Goal: Task Accomplishment & Management: Manage account settings

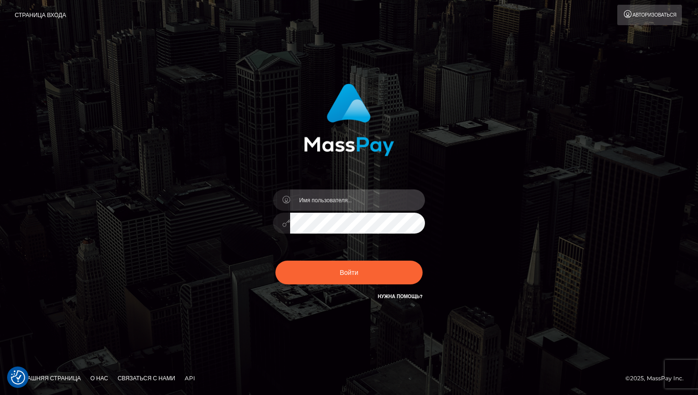
click at [374, 199] on input "text" at bounding box center [357, 199] width 135 height 21
type input "[EMAIL_ADDRESS][DOMAIN_NAME]"
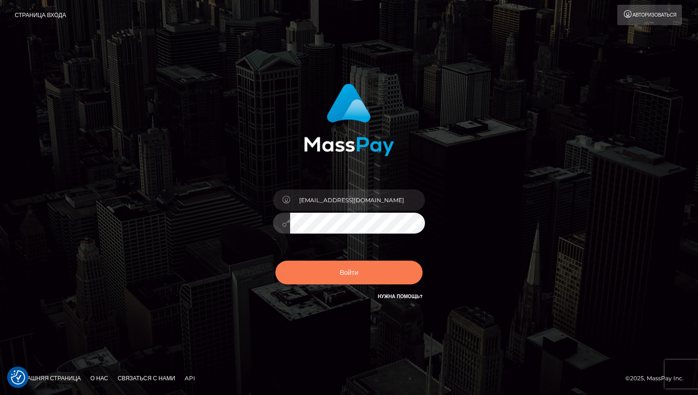
click at [297, 276] on button "Войти" at bounding box center [348, 273] width 147 height 24
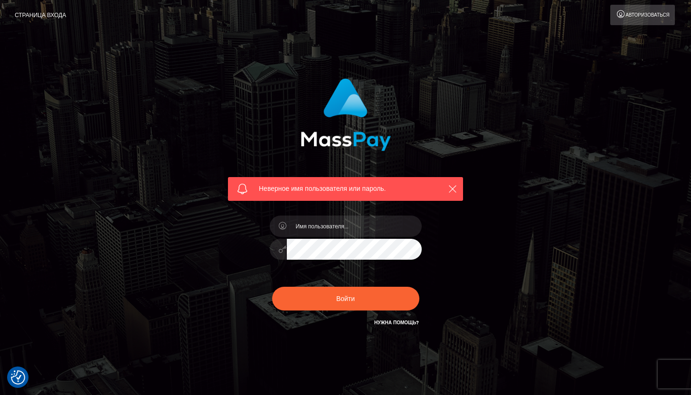
click at [548, 180] on div "Неверное имя пользователя или пароль." at bounding box center [345, 207] width 541 height 273
click at [643, 20] on link "Авторизоваться" at bounding box center [642, 15] width 65 height 20
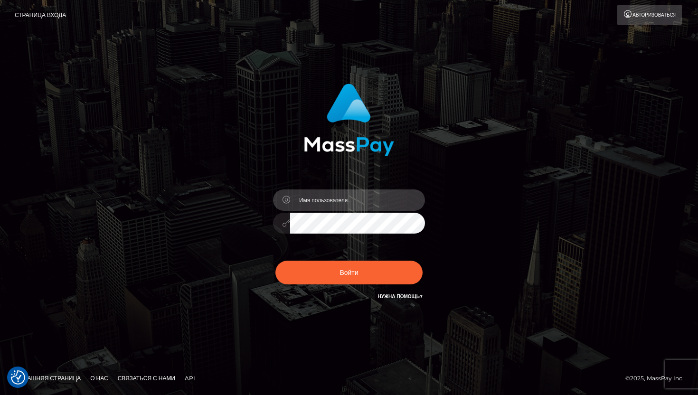
click at [328, 209] on input "text" at bounding box center [357, 199] width 135 height 21
type input "[EMAIL_ADDRESS][DOMAIN_NAME]"
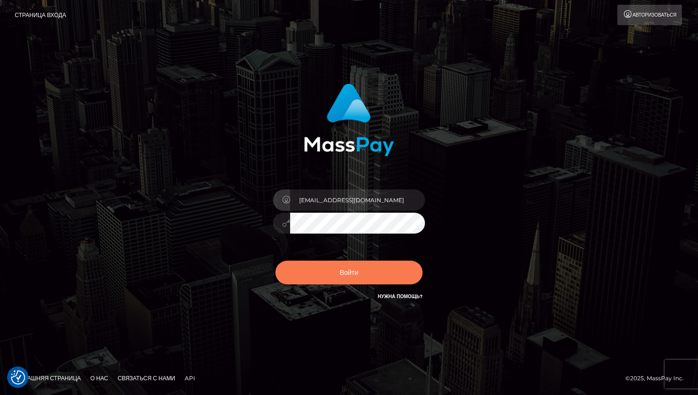
click at [348, 283] on button "Войти" at bounding box center [348, 273] width 147 height 24
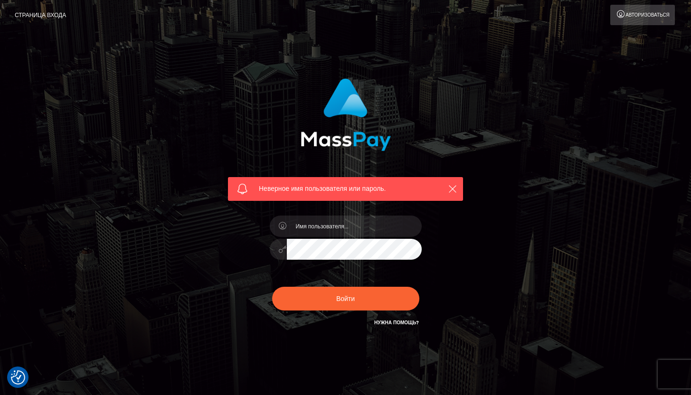
click at [402, 319] on h6 "Нужна помощь?" at bounding box center [396, 322] width 45 height 8
click at [402, 321] on font "Нужна помощь?" at bounding box center [396, 322] width 45 height 6
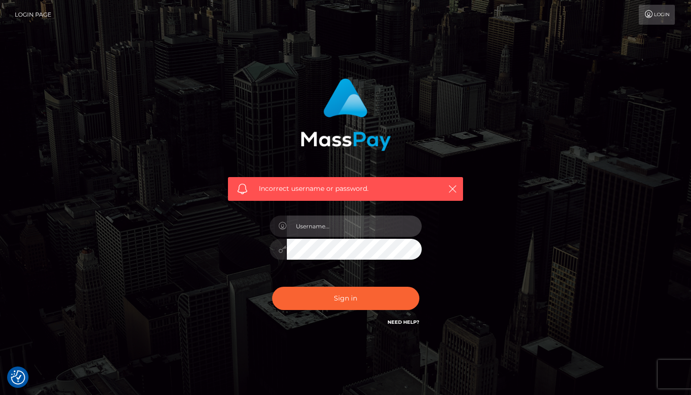
click at [367, 231] on input "text" at bounding box center [354, 226] width 135 height 21
type input "[EMAIL_ADDRESS][DOMAIN_NAME]"
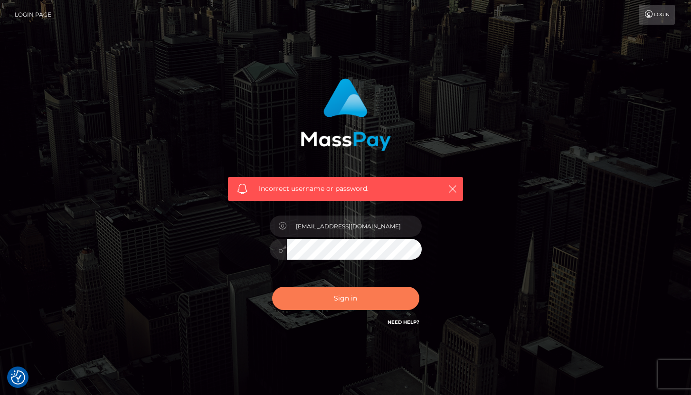
click at [366, 304] on button "Sign in" at bounding box center [345, 298] width 147 height 23
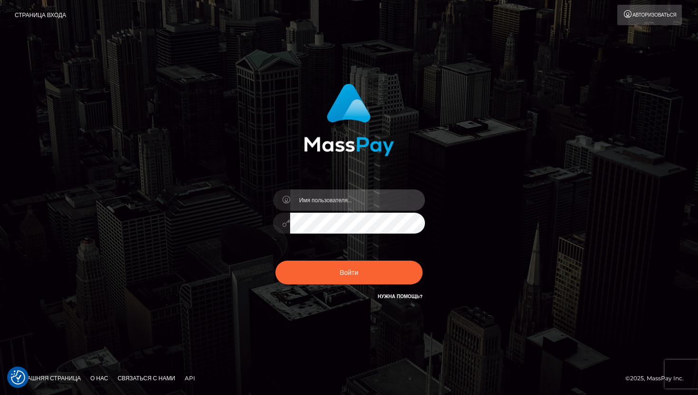
click at [350, 199] on input "text" at bounding box center [357, 199] width 135 height 21
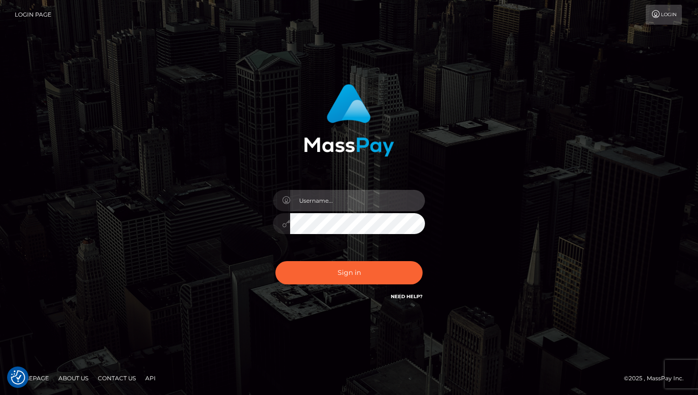
click at [352, 190] on input "text" at bounding box center [357, 200] width 135 height 21
type input "eisenko857@gmail.com"
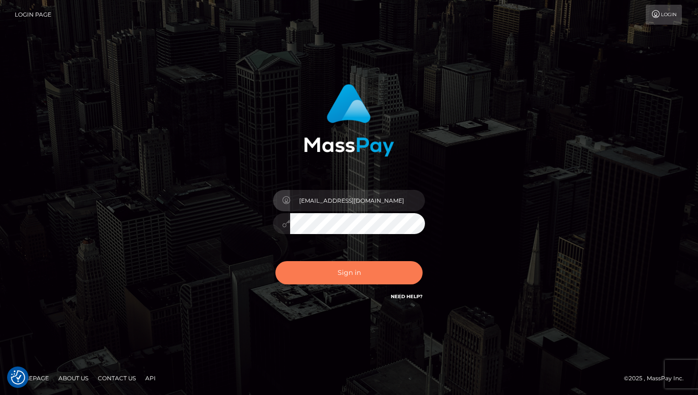
click at [354, 263] on button "Sign in" at bounding box center [348, 272] width 147 height 23
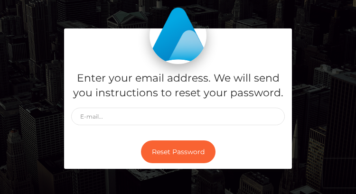
scroll to position [98, 0]
